Goal: Find contact information: Obtain details needed to contact an individual or organization

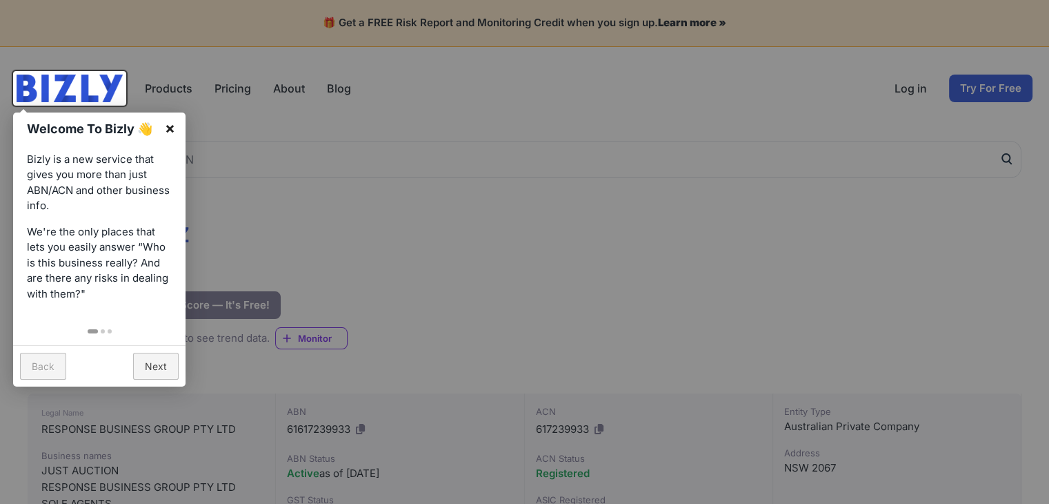
click at [166, 128] on link "×" at bounding box center [170, 127] width 31 height 31
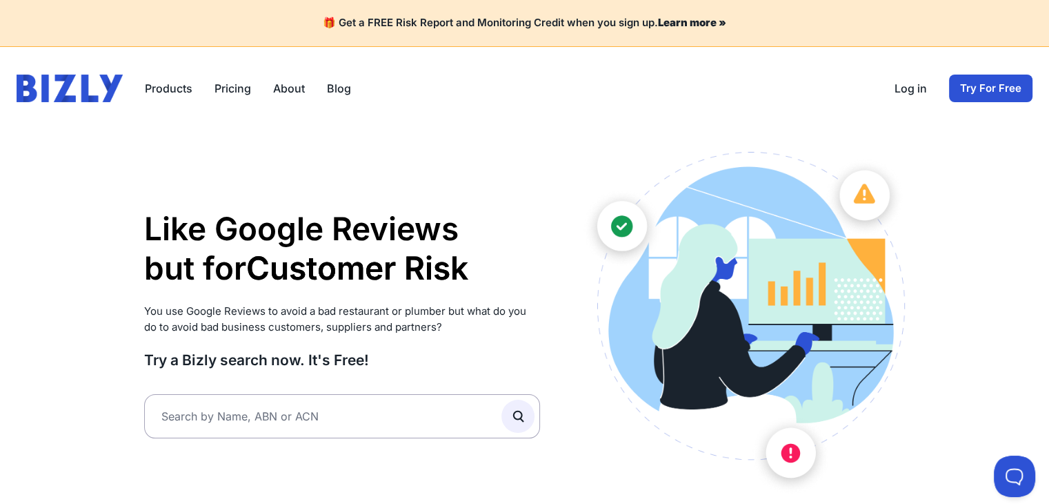
click at [1001, 87] on link "Try For Free" at bounding box center [990, 89] width 83 height 28
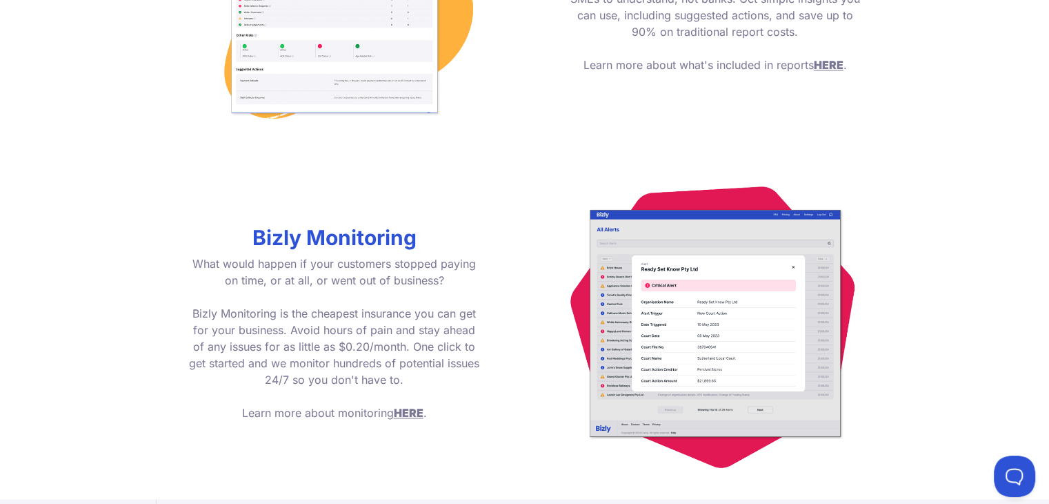
scroll to position [1968, 0]
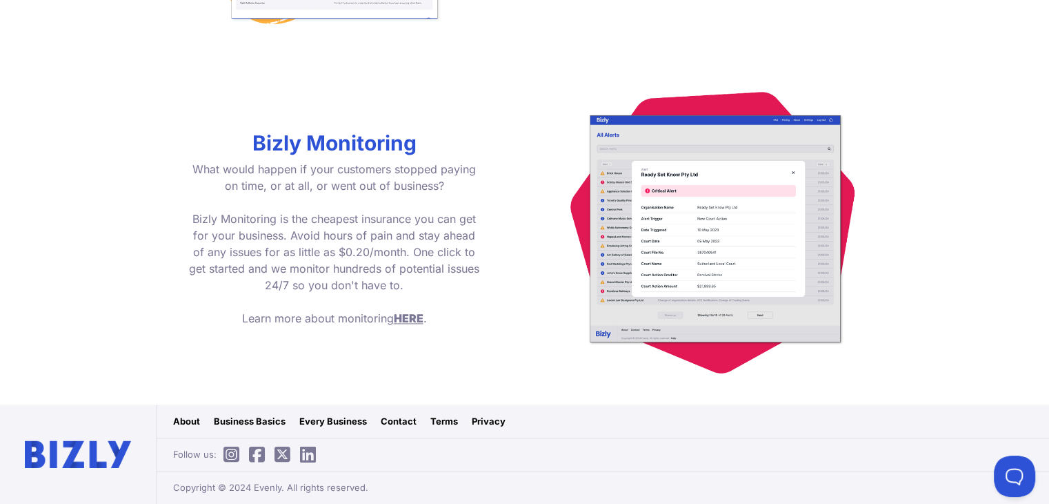
click at [396, 417] on link "Contact" at bounding box center [399, 421] width 36 height 14
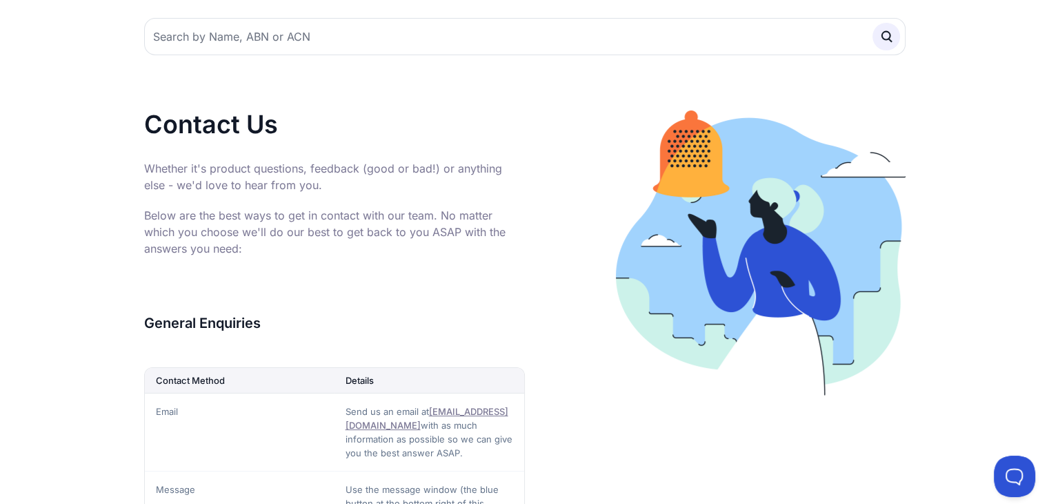
scroll to position [276, 0]
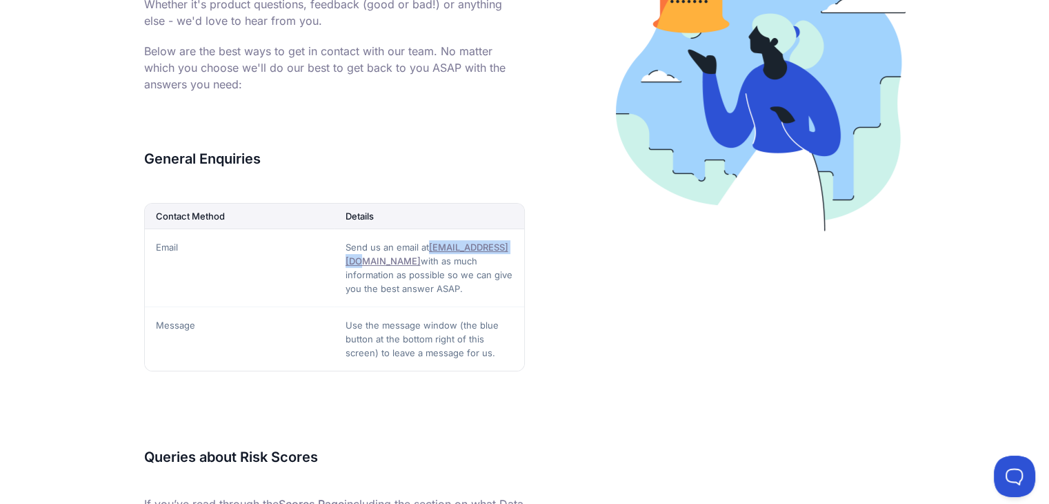
drag, startPoint x: 339, startPoint y: 263, endPoint x: 428, endPoint y: 260, distance: 88.3
click at [428, 260] on td "Send us an email at [EMAIL_ADDRESS][DOMAIN_NAME] with as much information as po…" at bounding box center [430, 267] width 190 height 78
copy link "[EMAIL_ADDRESS][DOMAIN_NAME]"
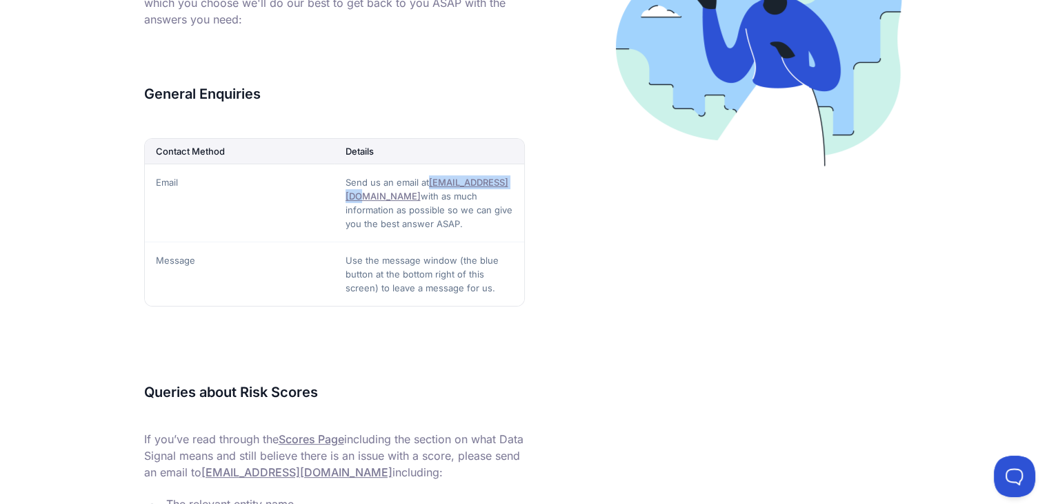
scroll to position [17, 0]
